Goal: Task Accomplishment & Management: Use online tool/utility

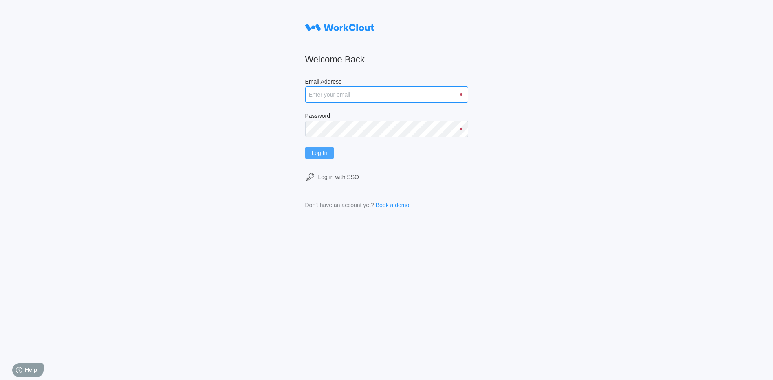
type input "matthew.barnas@psiengines.com"
click at [330, 154] on button "Log In" at bounding box center [319, 153] width 29 height 12
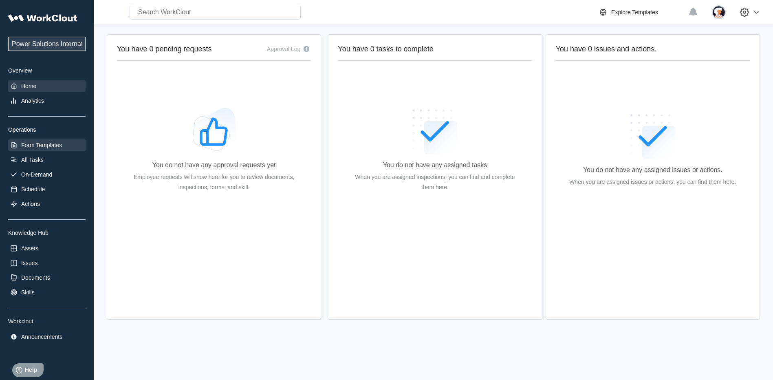
click at [57, 147] on div "Form Templates" at bounding box center [41, 145] width 41 height 7
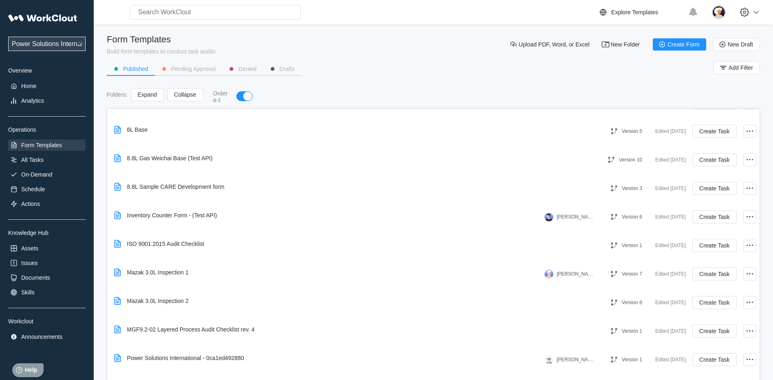
scroll to position [285, 0]
